Goal: Entertainment & Leisure: Consume media (video, audio)

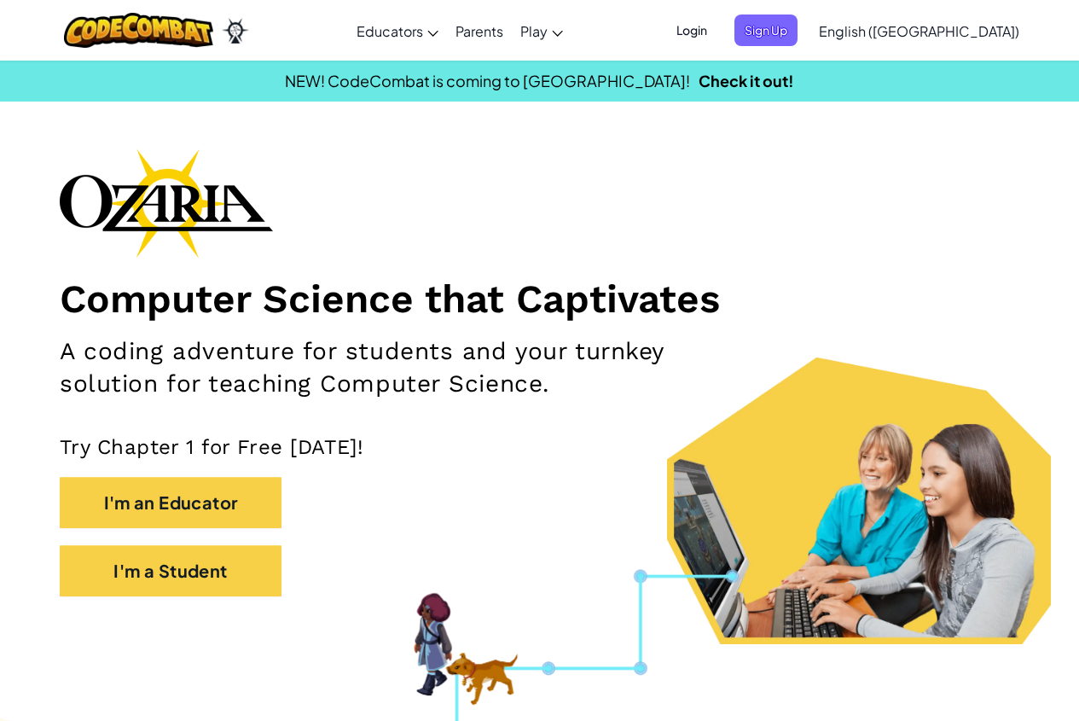
drag, startPoint x: 857, startPoint y: 10, endPoint x: 829, endPoint y: 14, distance: 27.5
drag, startPoint x: 829, startPoint y: 14, endPoint x: 899, endPoint y: 137, distance: 141.7
drag, startPoint x: 520, startPoint y: 37, endPoint x: 836, endPoint y: 3, distance: 318.3
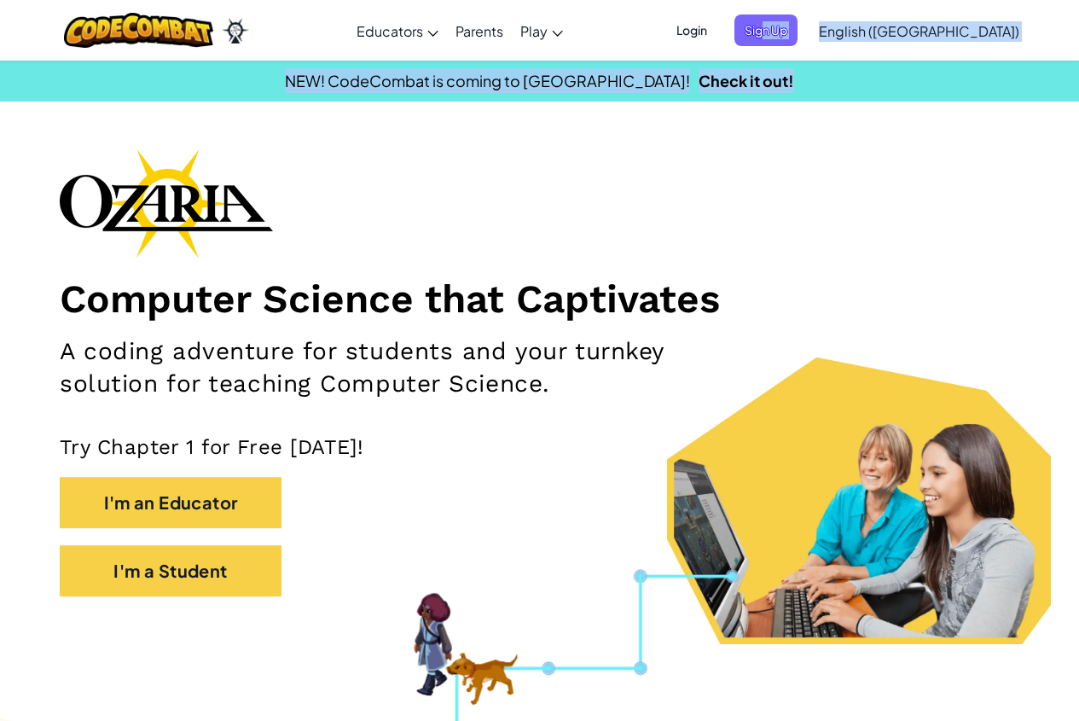
drag, startPoint x: 836, startPoint y: 3, endPoint x: 908, endPoint y: -2, distance: 71.9
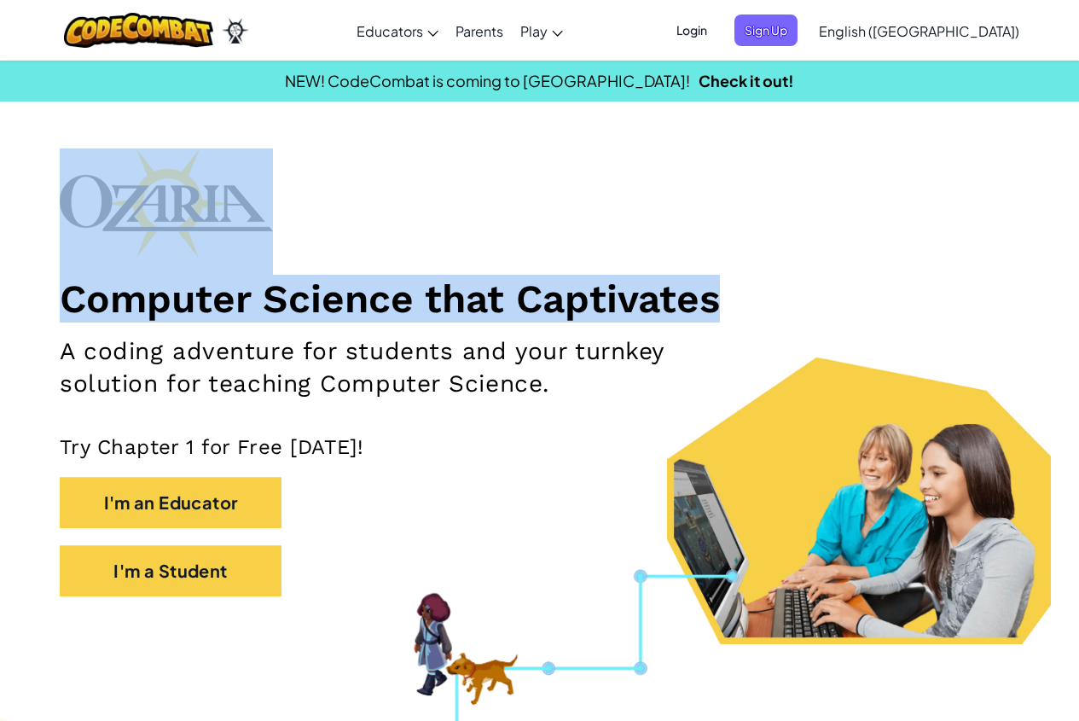
drag, startPoint x: 941, startPoint y: 313, endPoint x: 840, endPoint y: 330, distance: 103.0
click at [849, 331] on section "Computer Science that Captivates A coding adventure for students and your turnk…" at bounding box center [539, 396] width 1079 height 496
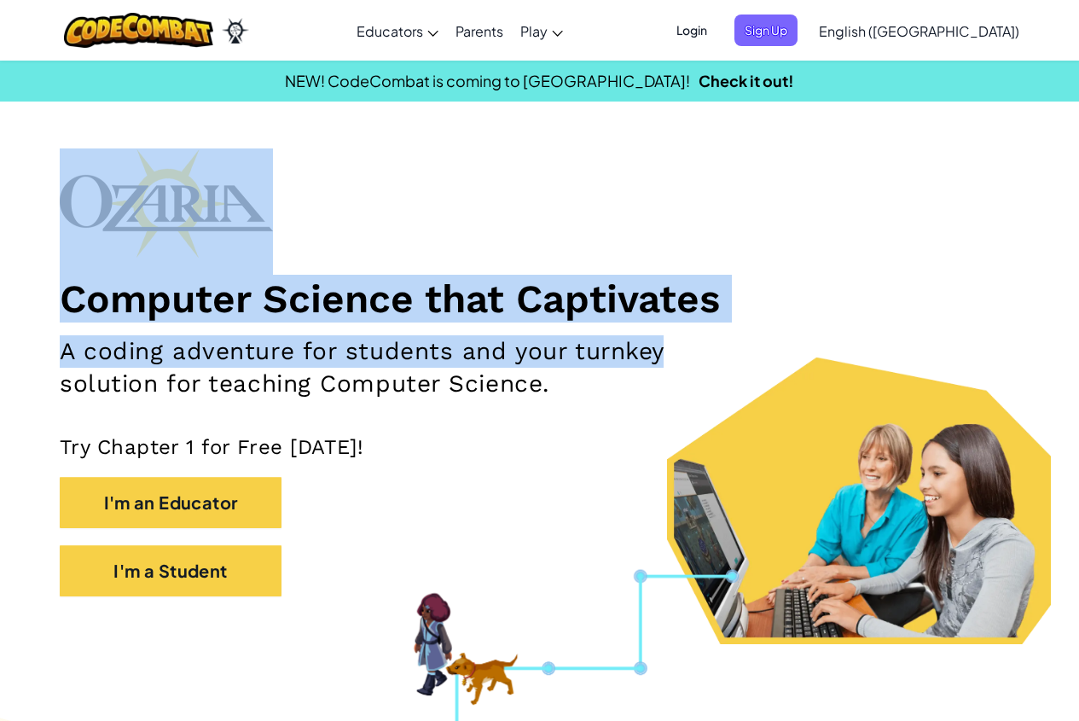
drag, startPoint x: 860, startPoint y: 267, endPoint x: 912, endPoint y: 233, distance: 62.2
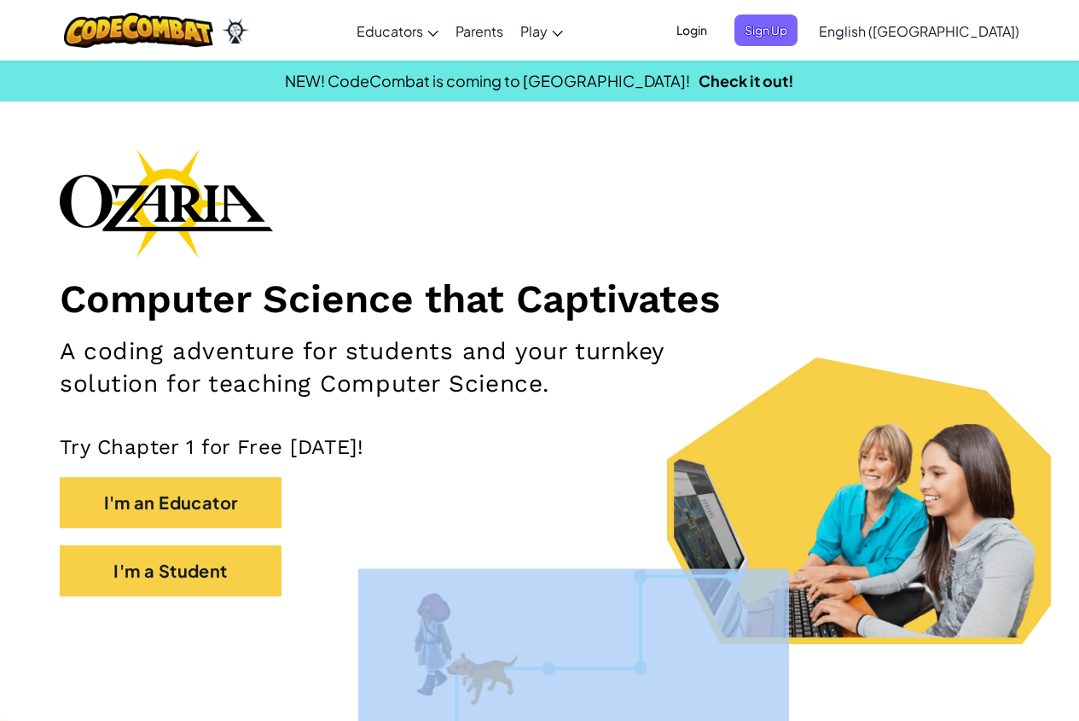
drag, startPoint x: 1058, startPoint y: 542, endPoint x: 1091, endPoint y: 351, distance: 194.0
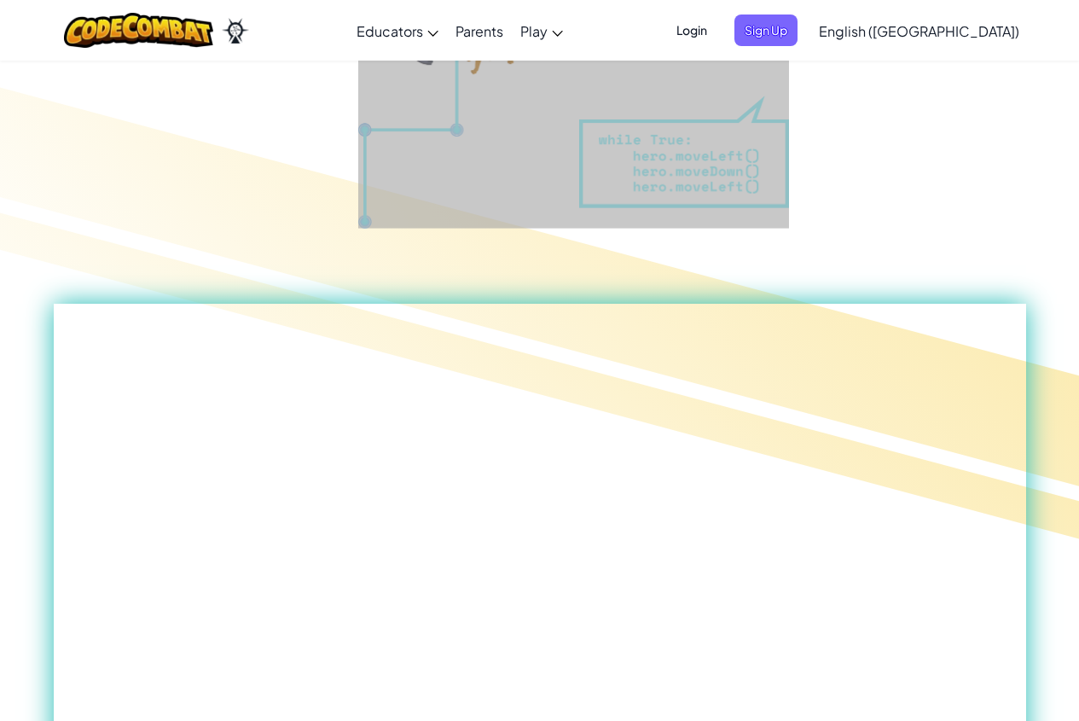
drag, startPoint x: 1091, startPoint y: 346, endPoint x: 1091, endPoint y: 463, distance: 116.1
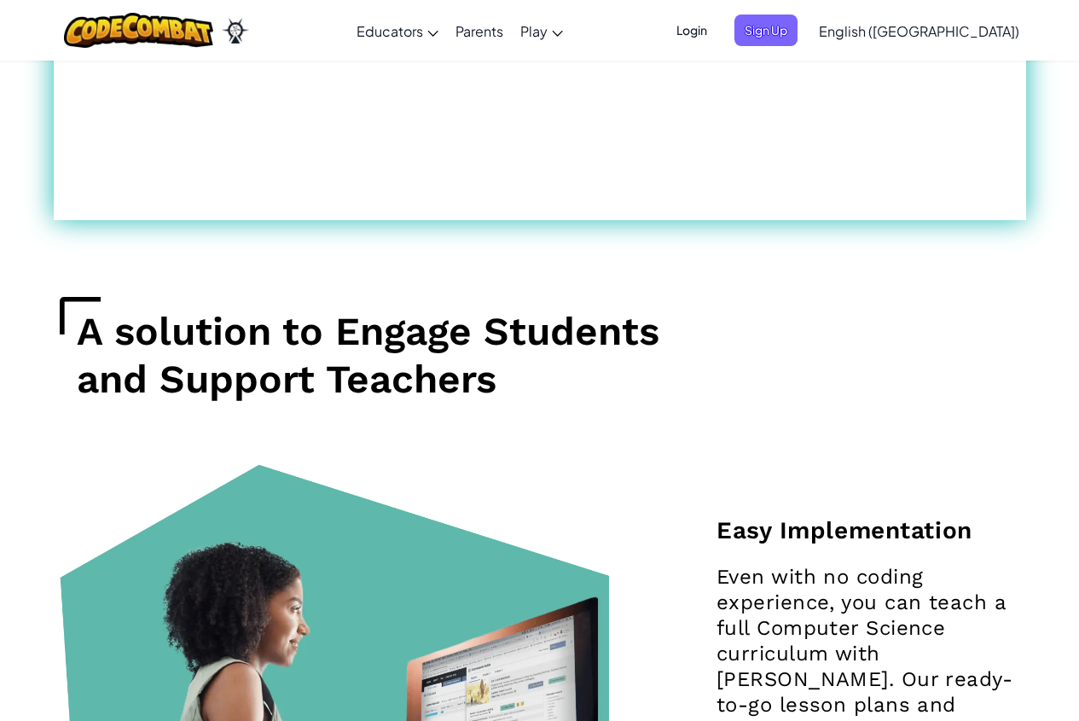
drag, startPoint x: 933, startPoint y: 369, endPoint x: 1091, endPoint y: 388, distance: 159.8
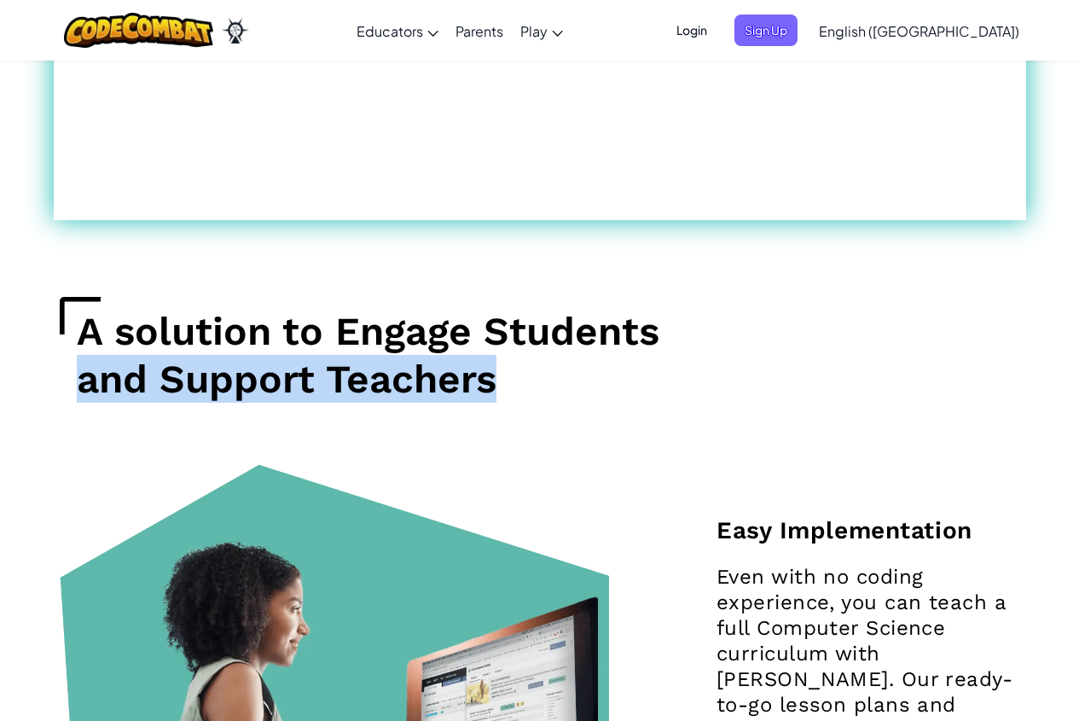
scroll to position [1892, 0]
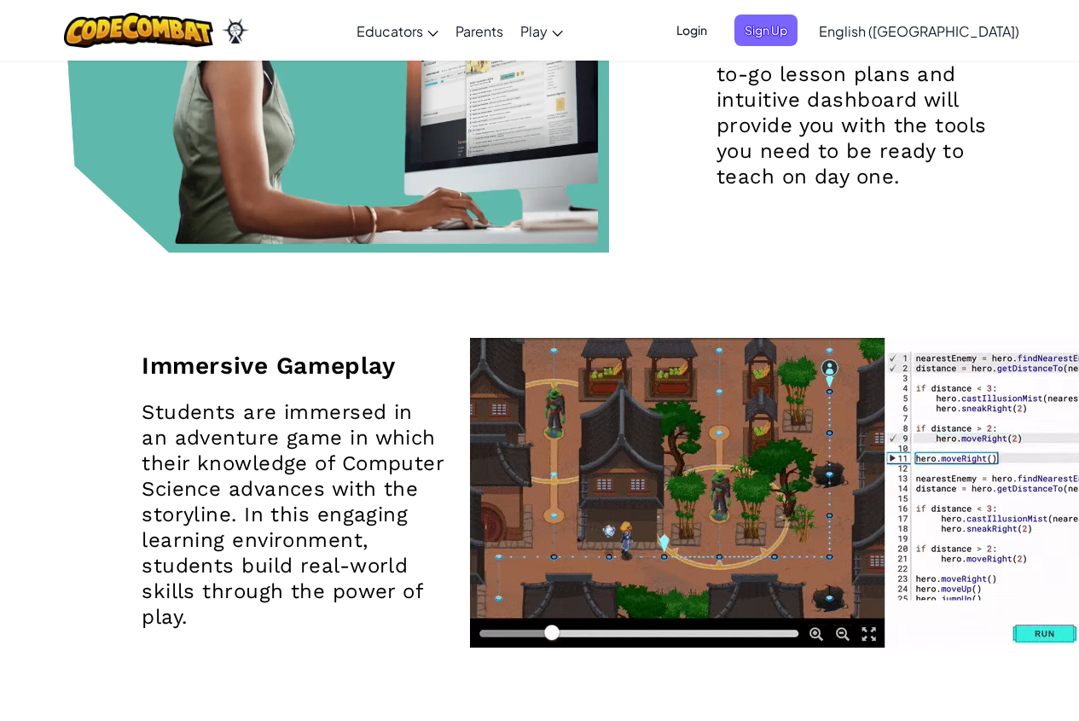
drag, startPoint x: 891, startPoint y: 547, endPoint x: 695, endPoint y: 556, distance: 195.6
click at [891, 562] on video at bounding box center [811, 493] width 683 height 310
drag, startPoint x: 695, startPoint y: 556, endPoint x: 530, endPoint y: 574, distance: 166.5
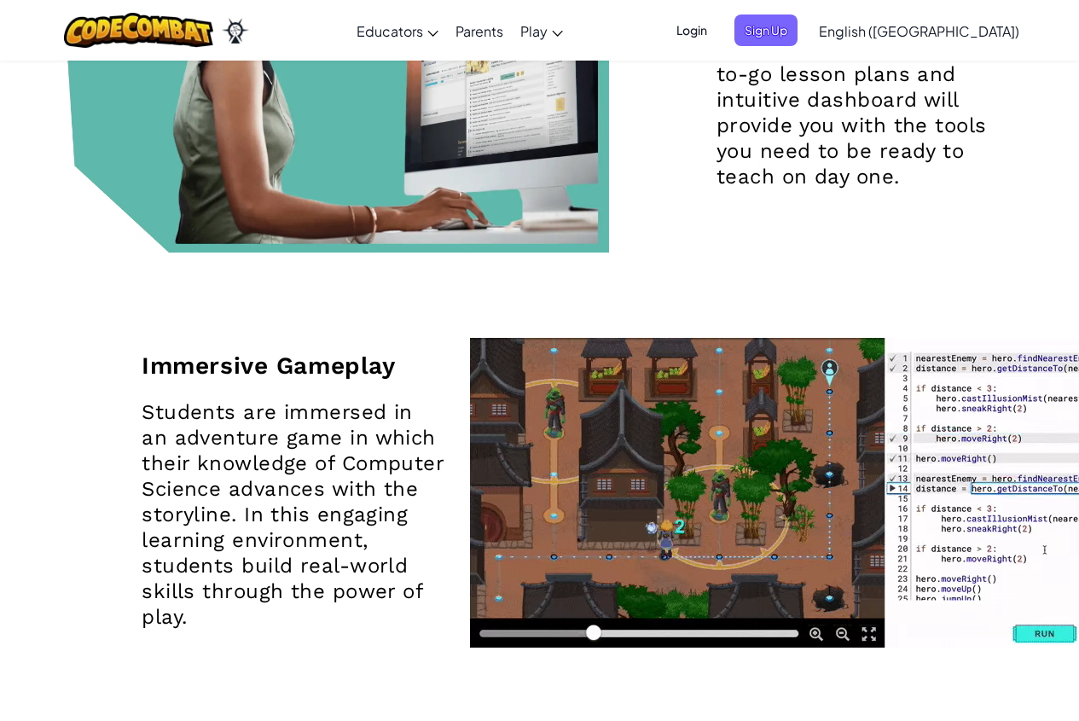
click at [561, 597] on video at bounding box center [811, 493] width 683 height 310
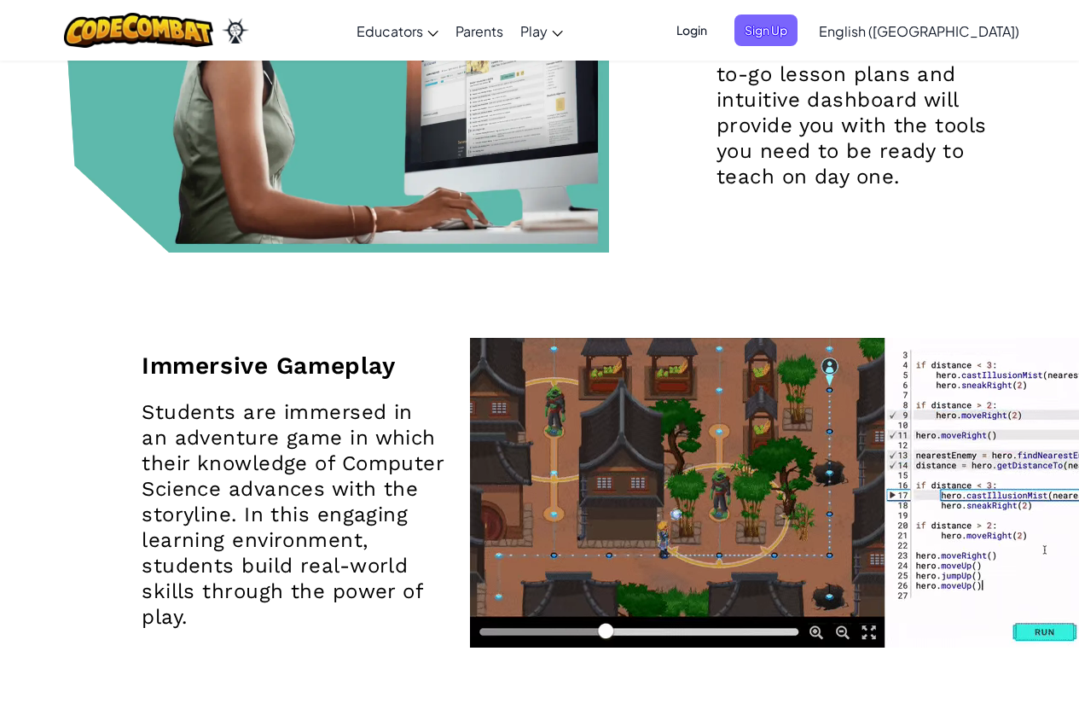
drag, startPoint x: 530, startPoint y: 574, endPoint x: 989, endPoint y: 255, distance: 559.1
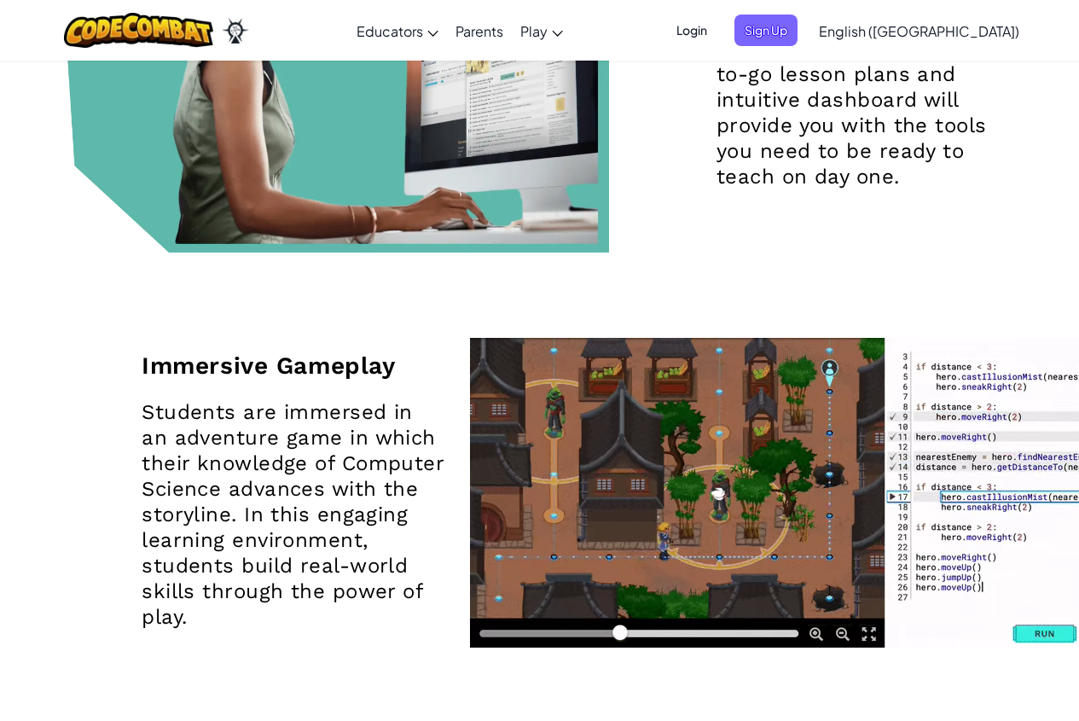
click at [802, 399] on video at bounding box center [811, 493] width 683 height 310
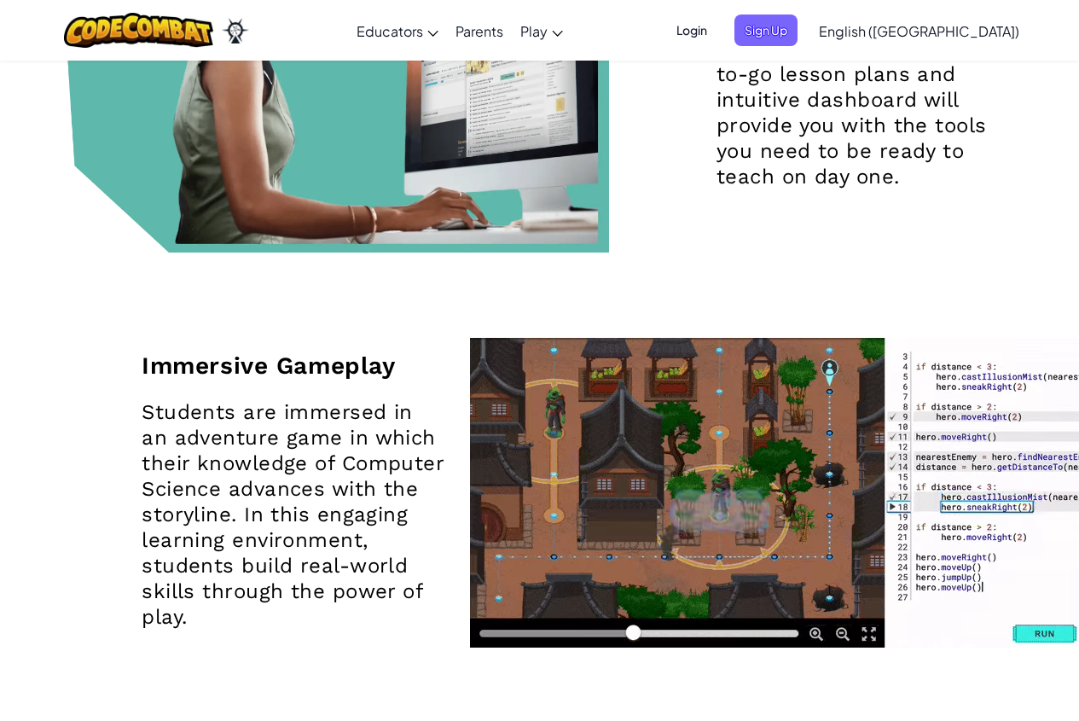
drag, startPoint x: 1007, startPoint y: 234, endPoint x: 992, endPoint y: 221, distance: 20.0
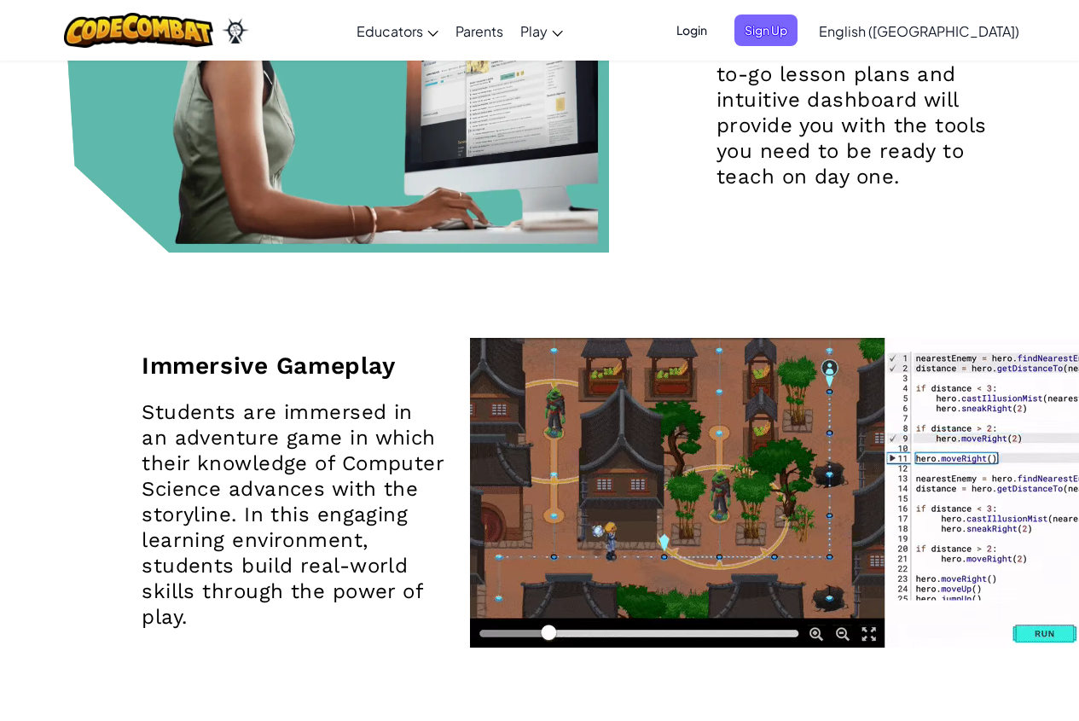
click at [1009, 232] on div "Easy Implementation Even with no coding experience, you can teach a full Comput…" at bounding box center [540, 43] width 986 height 419
drag, startPoint x: 992, startPoint y: 221, endPoint x: 794, endPoint y: 288, distance: 208.1
click at [969, 233] on div "Easy Implementation Even with no coding experience, you can teach a full Comput…" at bounding box center [540, 43] width 986 height 419
drag, startPoint x: 921, startPoint y: 715, endPoint x: 1091, endPoint y: 398, distance: 360.4
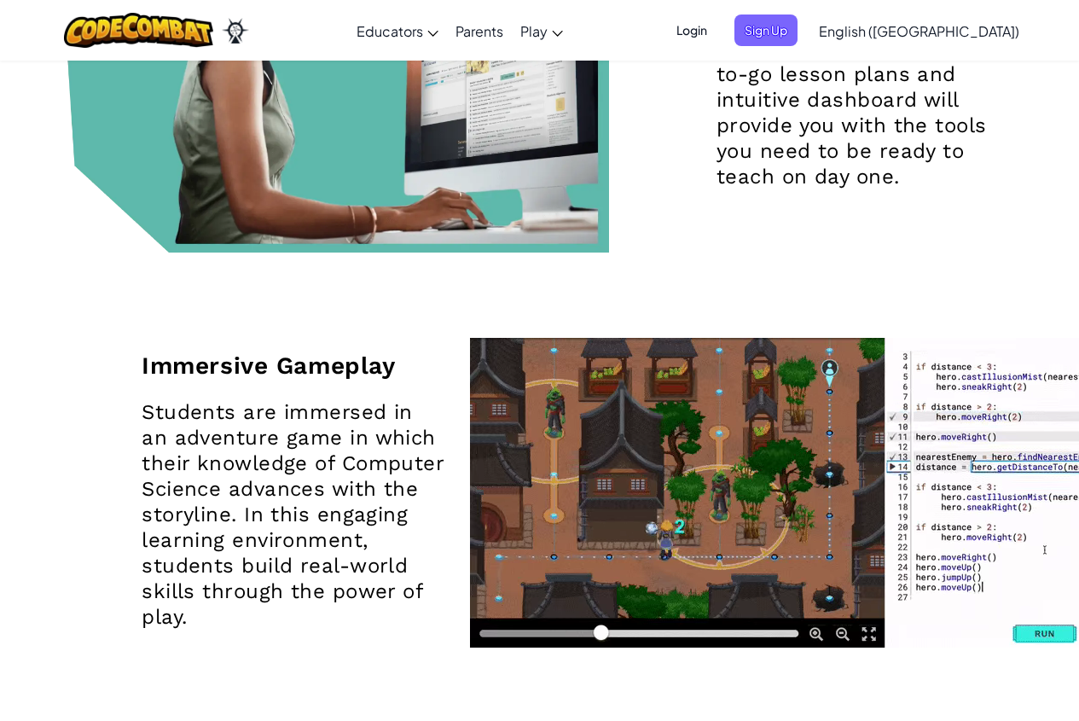
click at [935, 693] on div "Immersive Gameplay Students are immersed in an adventure game in which their kn…" at bounding box center [540, 496] width 986 height 486
